Goal: Task Accomplishment & Management: Complete application form

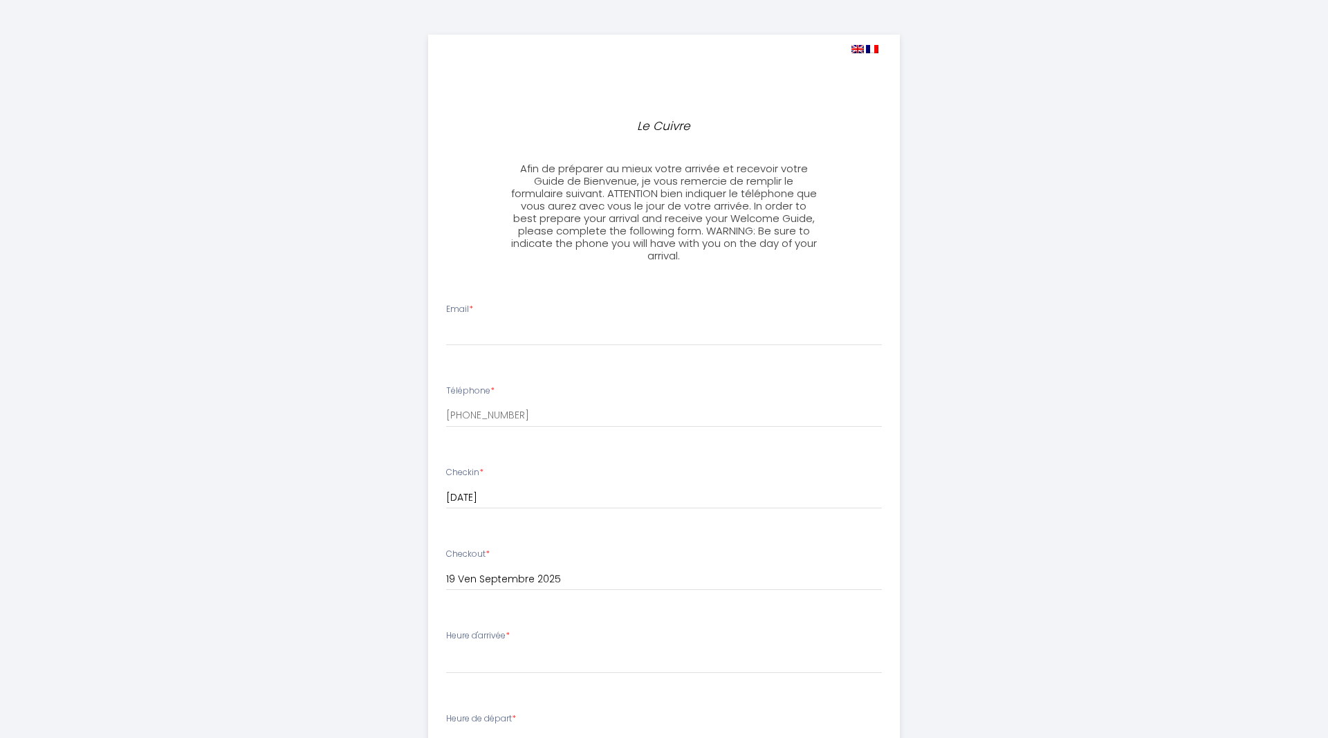
select select
click at [491, 330] on input "Email *" at bounding box center [664, 333] width 437 height 25
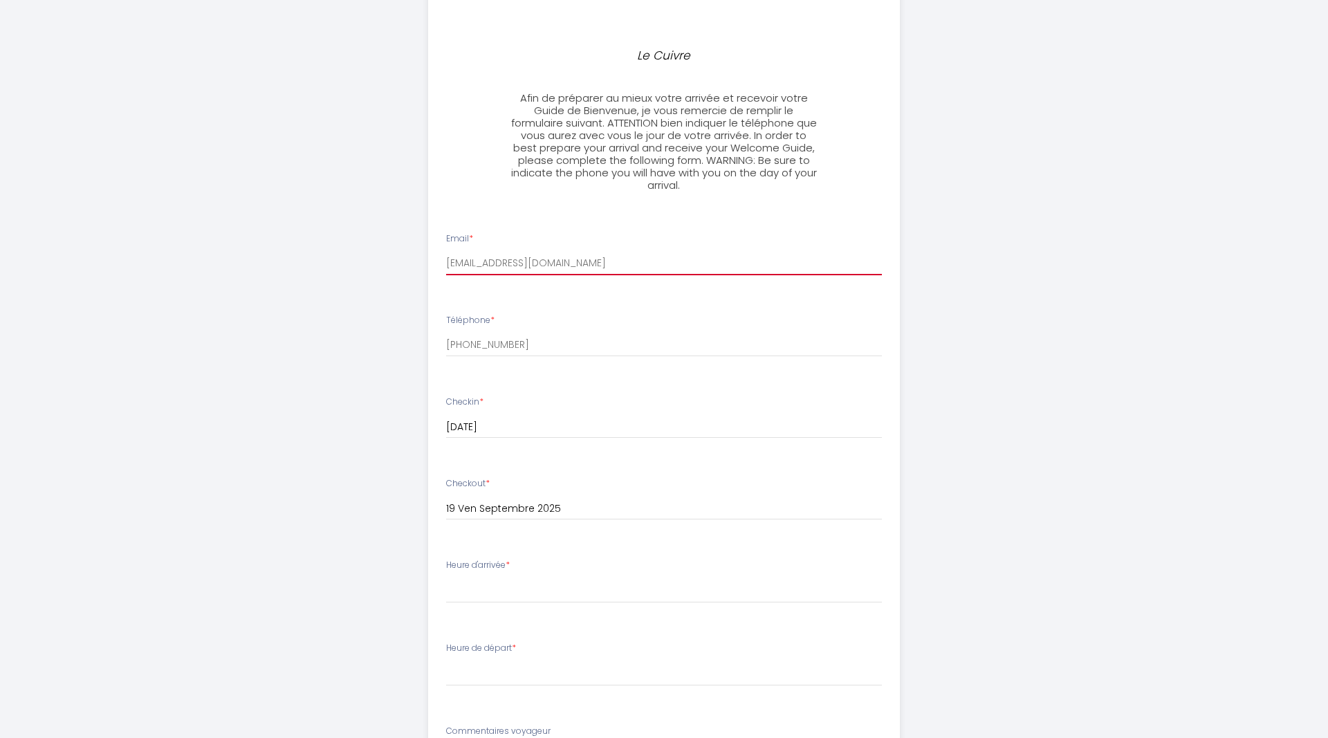
scroll to position [141, 0]
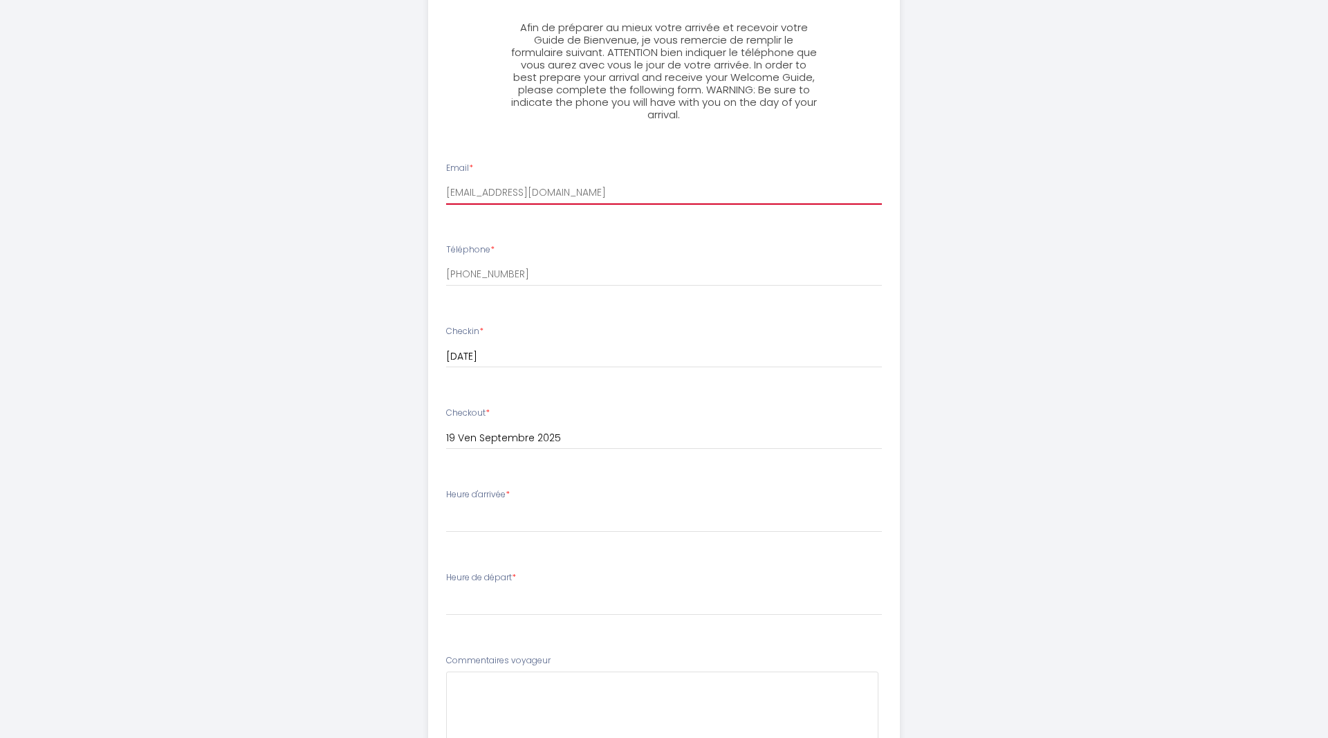
type input "[EMAIL_ADDRESS][DOMAIN_NAME]"
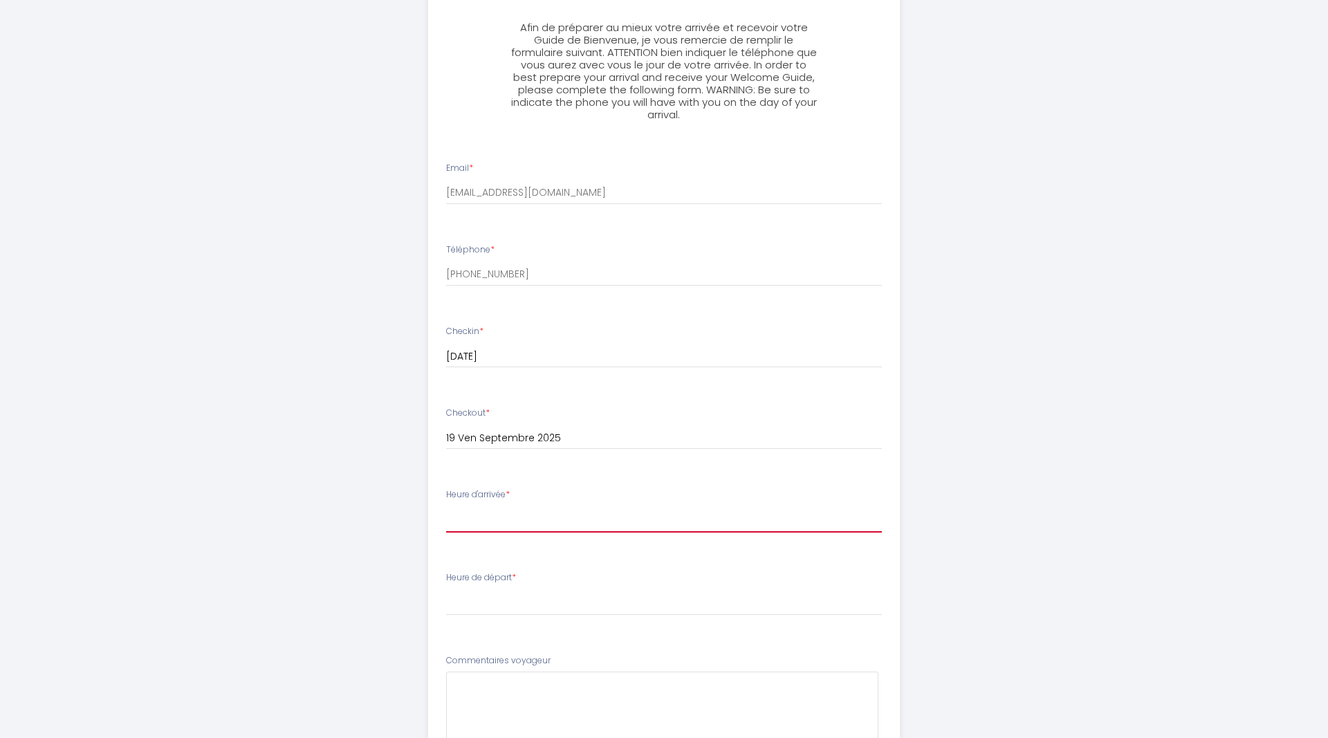
select select "17:00"
click option "17:00" at bounding box center [0, 0] width 0 height 0
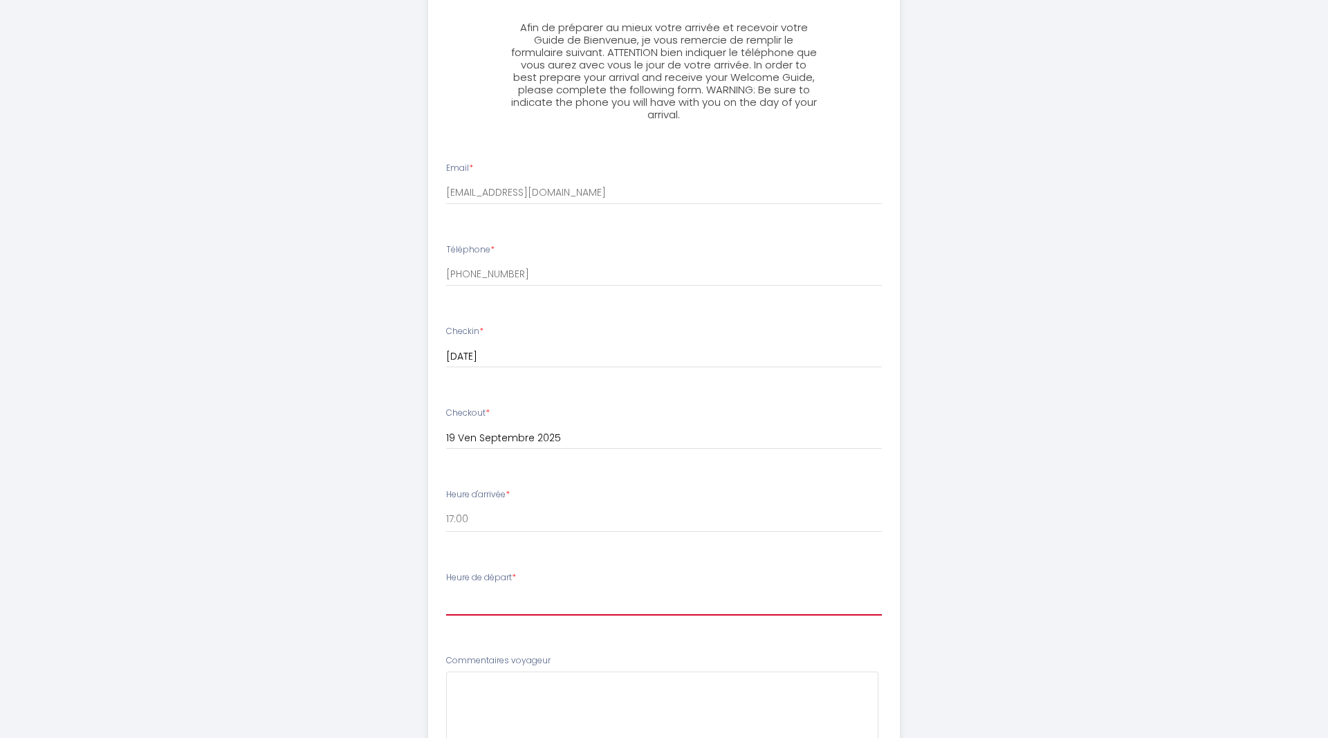
click at [446, 589] on select "00:00 00:30 01:00 01:30 02:00 02:30 03:00 03:30 04:00 04:30 05:00 05:30 06:00 0…" at bounding box center [664, 602] width 437 height 26
select select "05:30"
click option "05:30" at bounding box center [0, 0] width 0 height 0
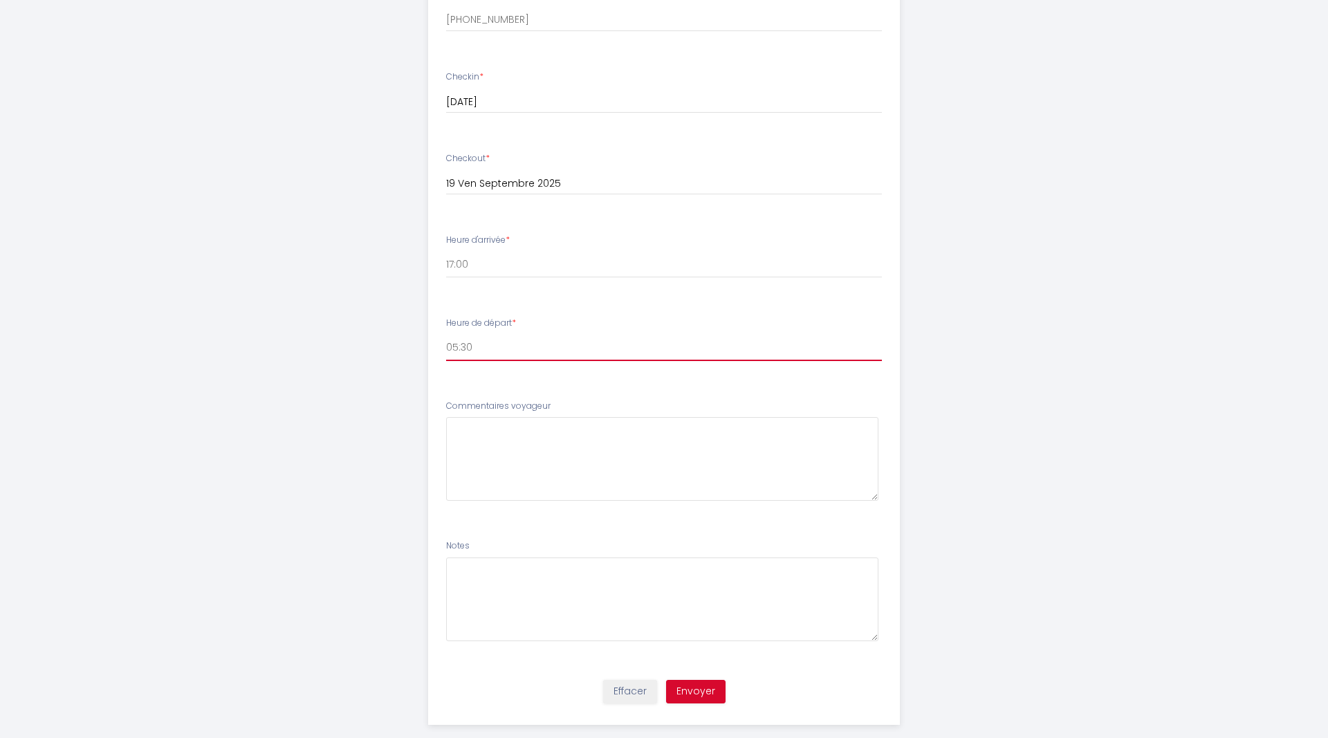
scroll to position [417, 0]
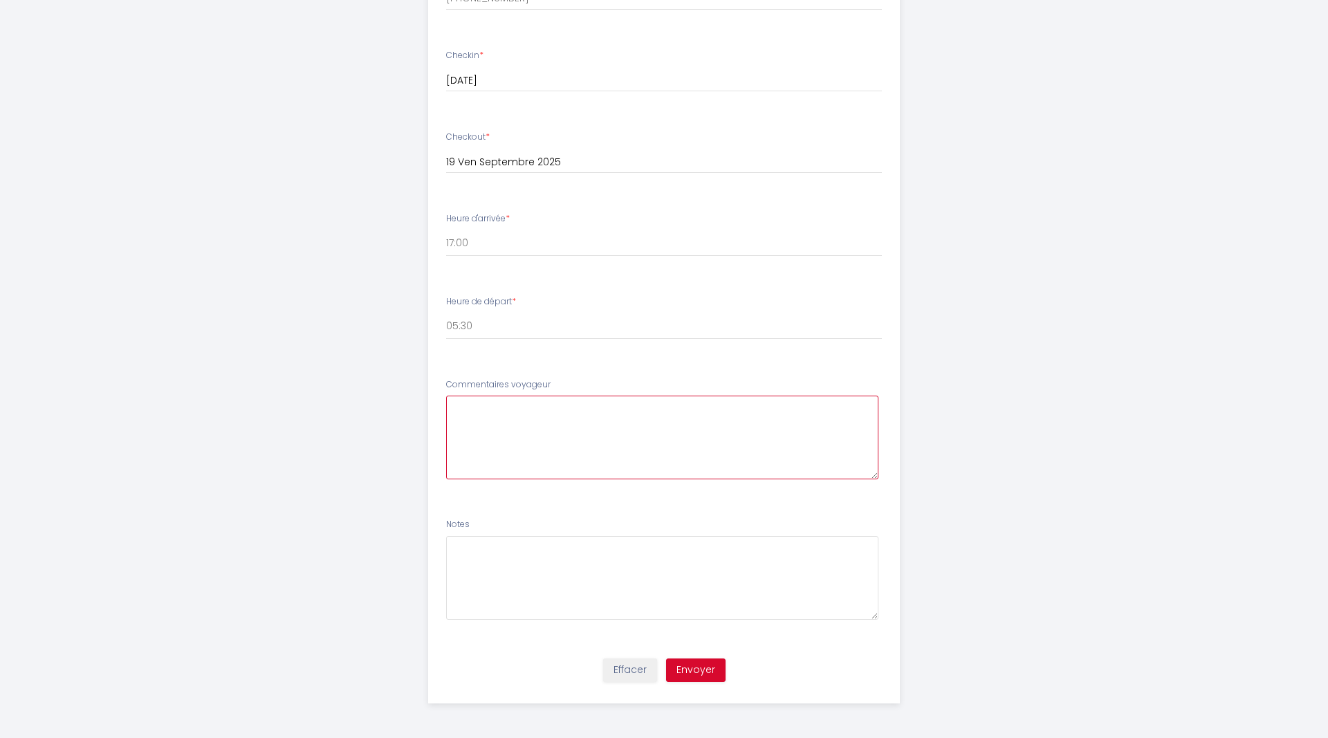
drag, startPoint x: 513, startPoint y: 423, endPoint x: 517, endPoint y: 440, distance: 17.1
click at [513, 423] on voyageur6 at bounding box center [662, 438] width 433 height 84
click at [715, 667] on button "Envoyer" at bounding box center [695, 671] width 59 height 24
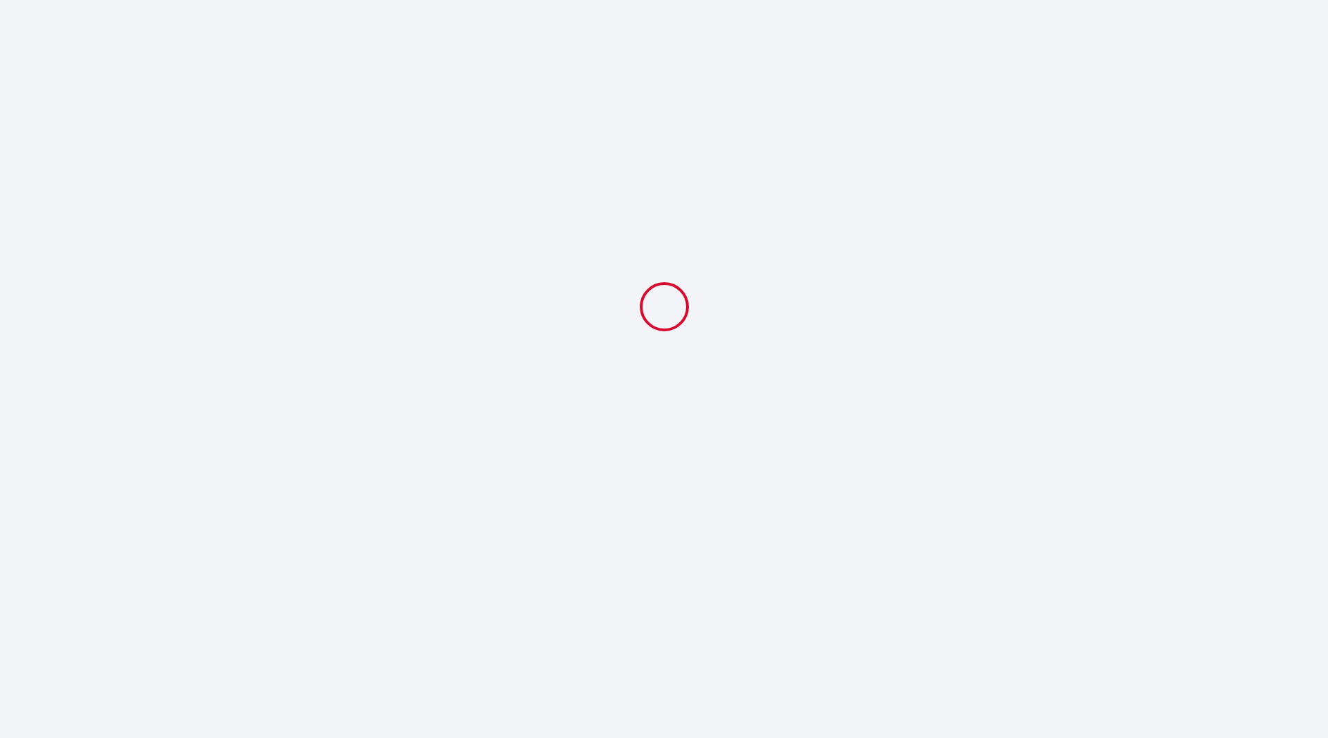
select select "17:00"
select select "05:30"
